Goal: Task Accomplishment & Management: Use online tool/utility

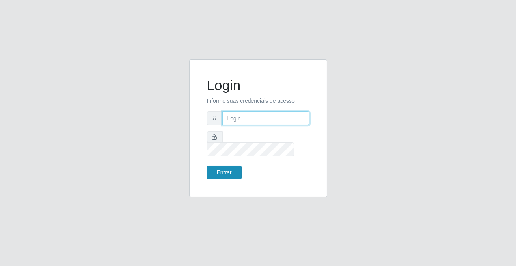
type input "[PERSON_NAME][EMAIL_ADDRESS][DOMAIN_NAME]"
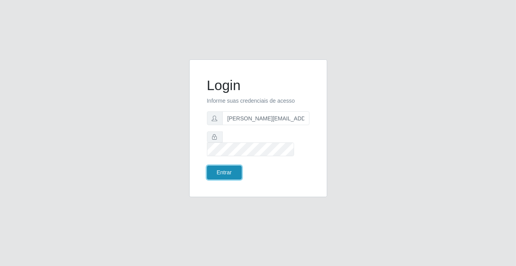
click at [232, 166] on button "Entrar" at bounding box center [224, 173] width 35 height 14
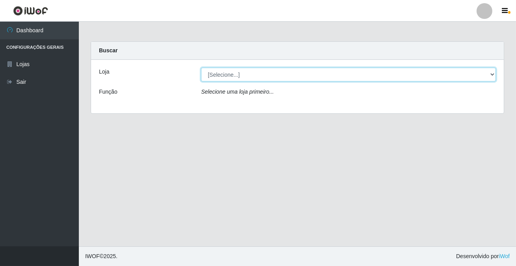
click at [487, 74] on select "[Selecione...] Rede Potiguar 2 - Macaíba" at bounding box center [348, 75] width 295 height 14
select select "101"
click at [201, 68] on select "[Selecione...] Rede Potiguar 2 - Macaíba" at bounding box center [348, 75] width 295 height 14
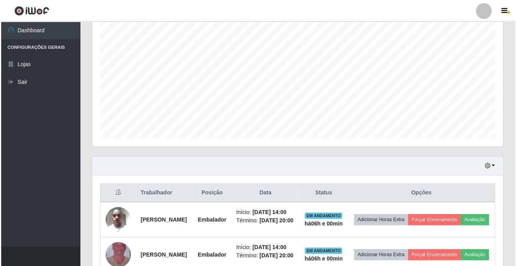
scroll to position [197, 0]
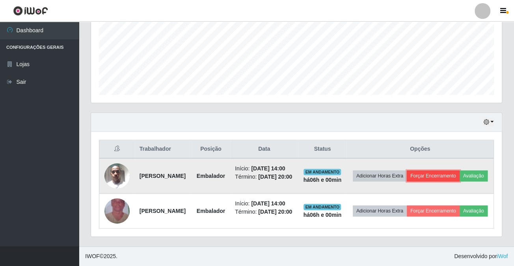
click at [452, 171] on button "Forçar Encerramento" at bounding box center [433, 176] width 53 height 11
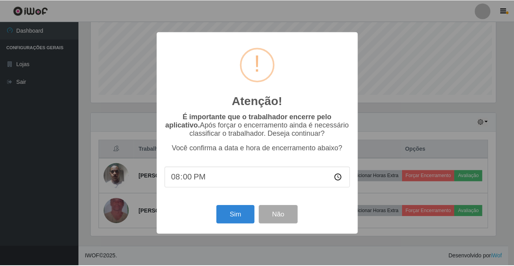
scroll to position [163, 406]
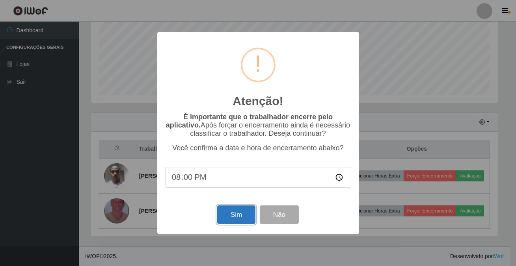
click at [225, 221] on button "Sim" at bounding box center [236, 215] width 38 height 19
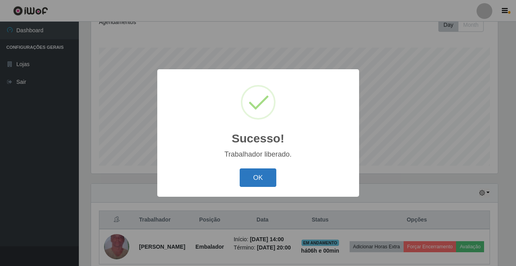
click at [263, 179] on button "OK" at bounding box center [257, 178] width 37 height 19
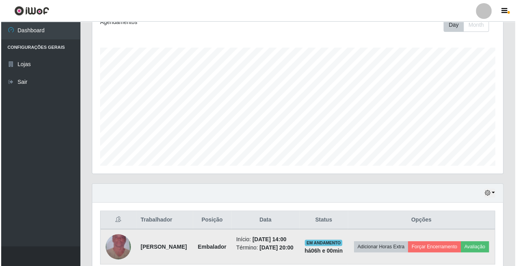
scroll to position [157, 0]
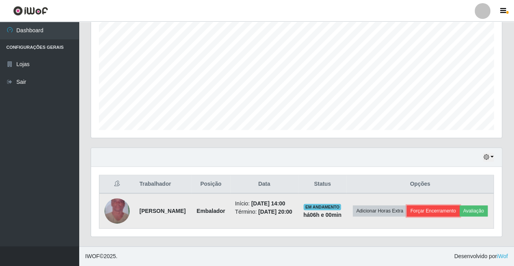
click at [455, 206] on button "Forçar Encerramento" at bounding box center [433, 211] width 53 height 11
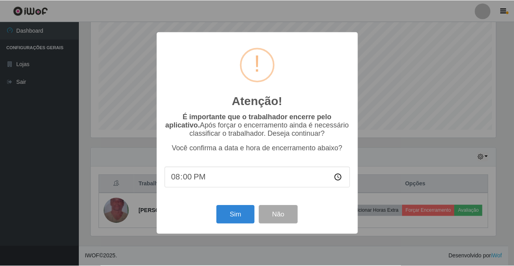
scroll to position [163, 406]
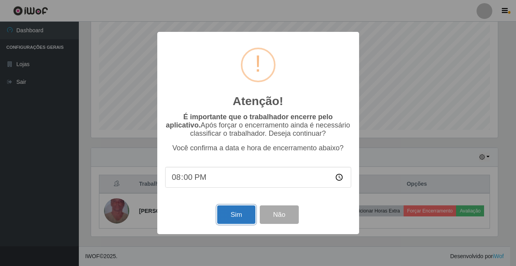
click at [230, 216] on button "Sim" at bounding box center [236, 215] width 38 height 19
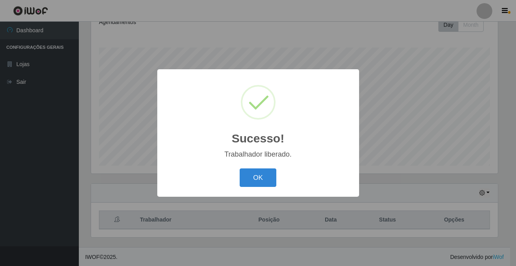
click at [252, 181] on button "OK" at bounding box center [257, 178] width 37 height 19
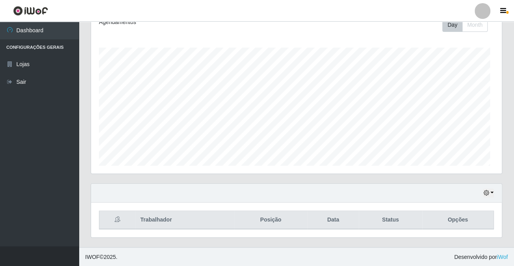
scroll to position [163, 410]
